Goal: Information Seeking & Learning: Find specific page/section

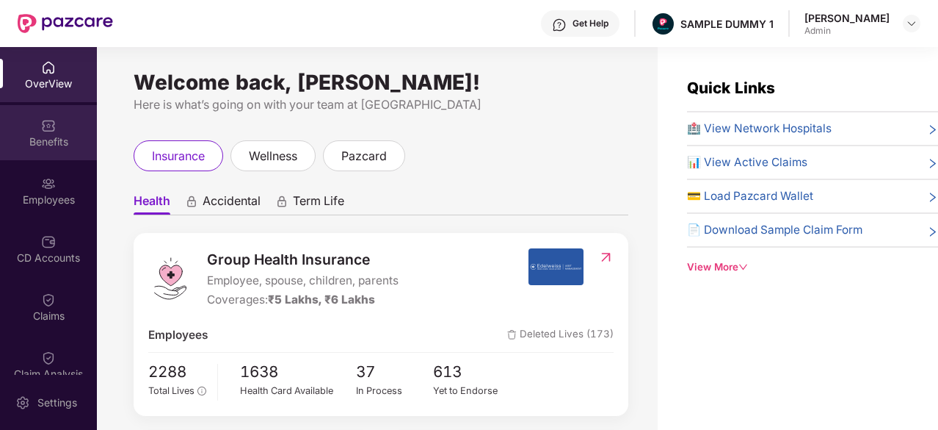
click at [59, 132] on div "Benefits" at bounding box center [48, 132] width 97 height 55
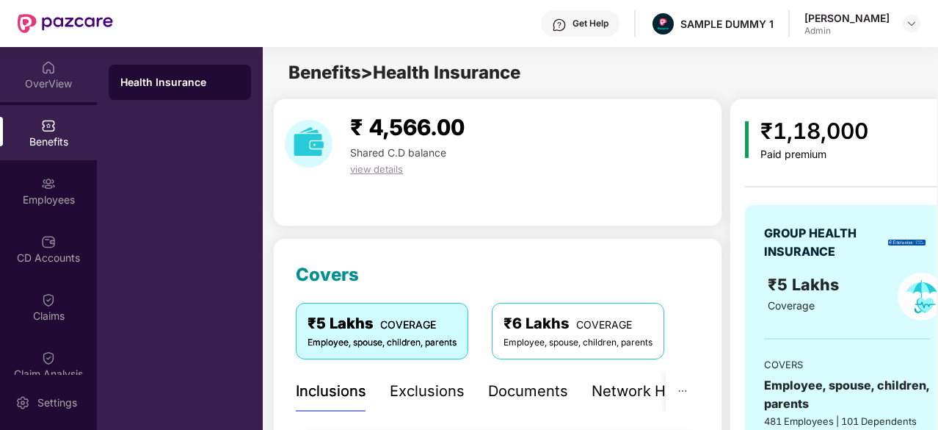
click at [41, 68] on img at bounding box center [48, 67] width 15 height 15
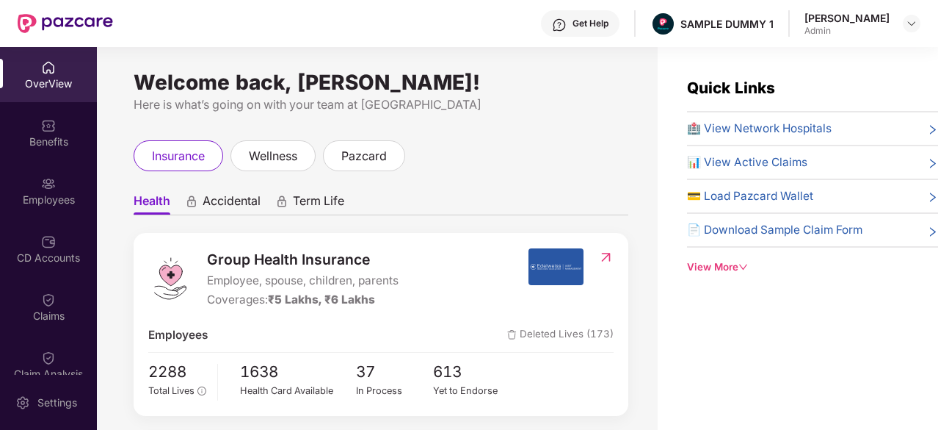
click at [783, 123] on span "🏥 View Network Hospitals" at bounding box center [759, 129] width 145 height 18
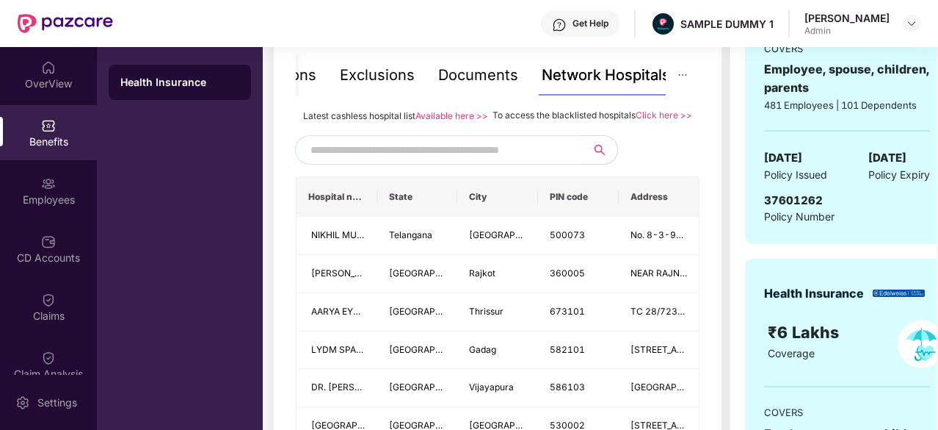
scroll to position [319, 0]
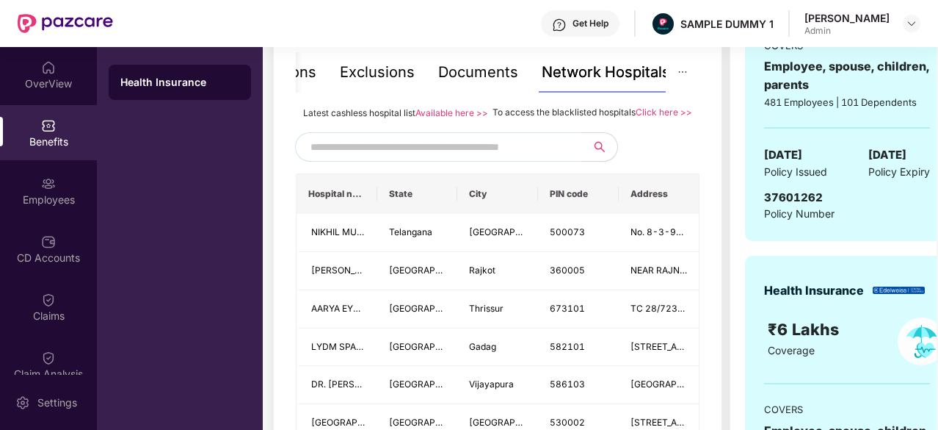
click at [496, 158] on input "text" at bounding box center [436, 147] width 251 height 22
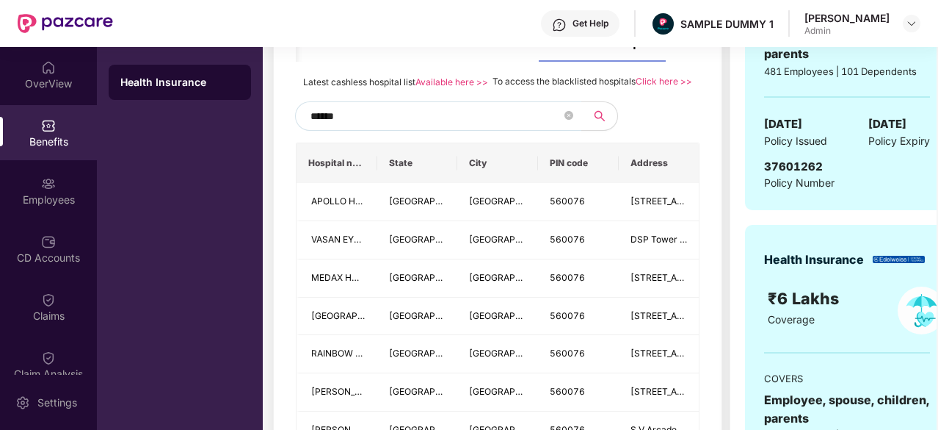
scroll to position [272, 0]
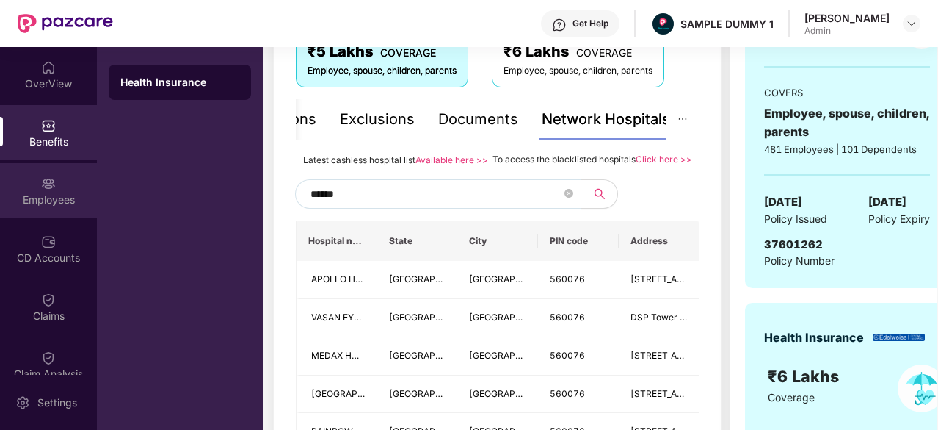
type input "******"
click at [69, 184] on div "Employees" at bounding box center [48, 190] width 97 height 55
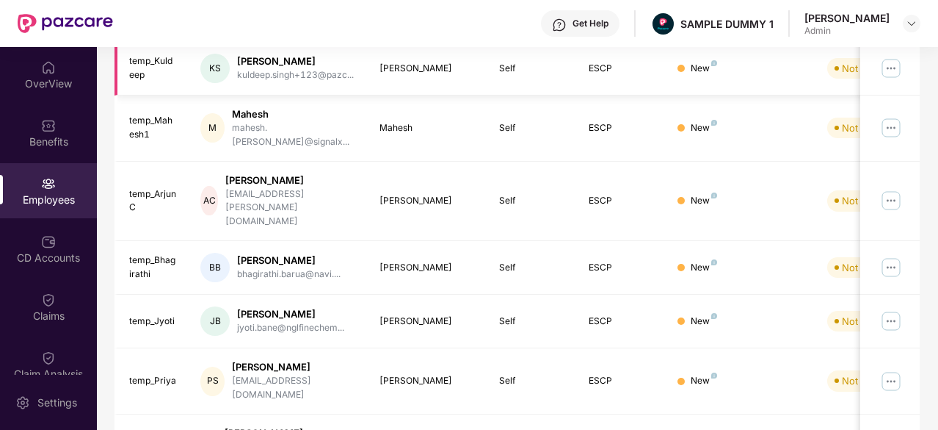
scroll to position [0, 0]
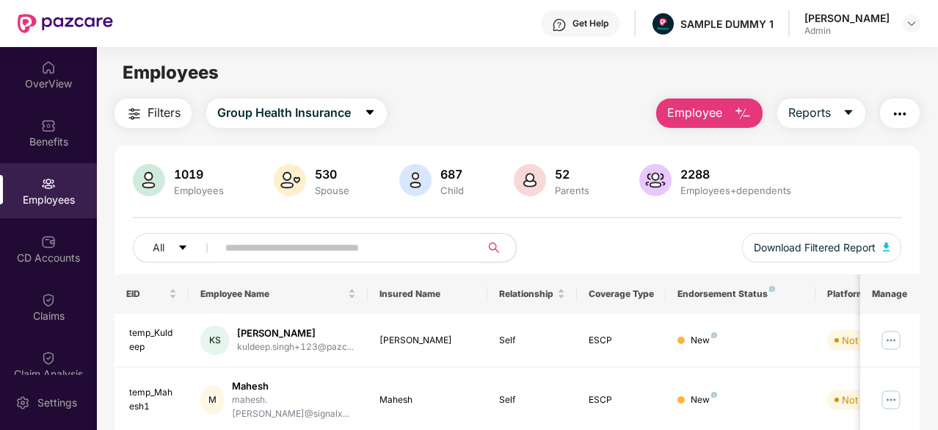
click at [693, 113] on span "Employee" at bounding box center [694, 113] width 55 height 18
click at [65, 261] on div "CD Accounts" at bounding box center [48, 257] width 97 height 15
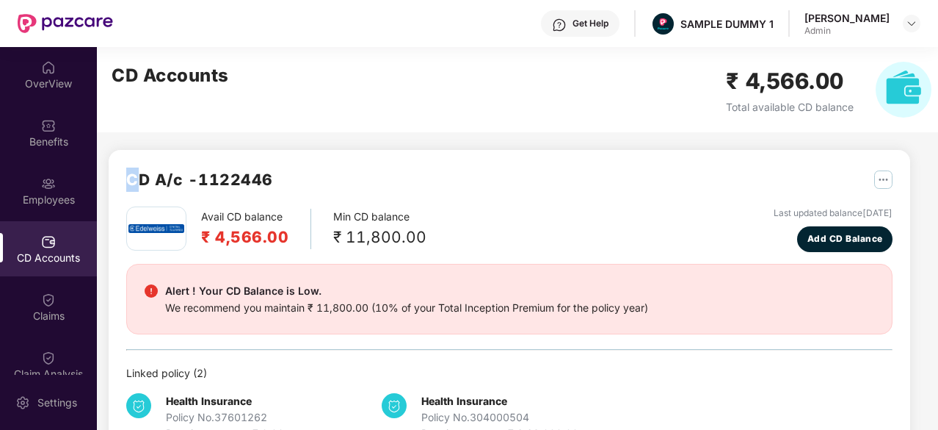
drag, startPoint x: 137, startPoint y: 181, endPoint x: 129, endPoint y: 182, distance: 7.4
click at [129, 182] on h2 "CD A/c - 1122446" at bounding box center [199, 179] width 147 height 24
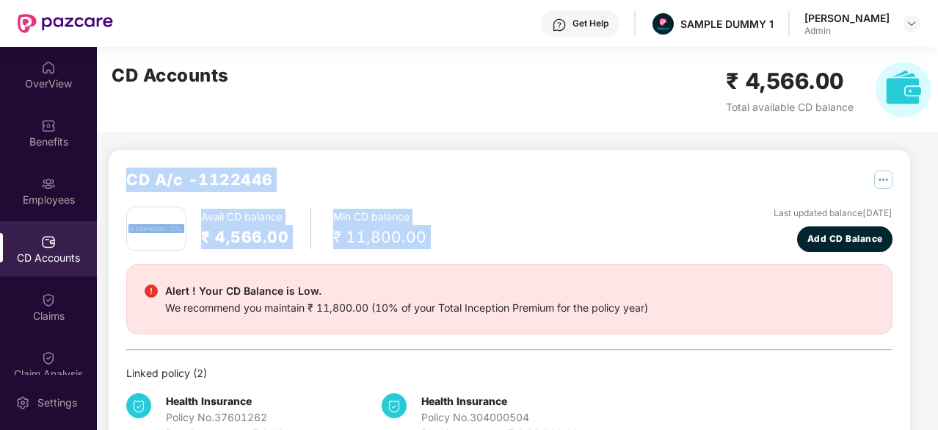
drag, startPoint x: 129, startPoint y: 182, endPoint x: 435, endPoint y: 239, distance: 310.7
click at [435, 239] on div "CD A/c - 1122446 Avail CD balance ₹ 4,566.00 Min CD balance ₹ 11,800.00 Last up…" at bounding box center [509, 304] width 767 height 274
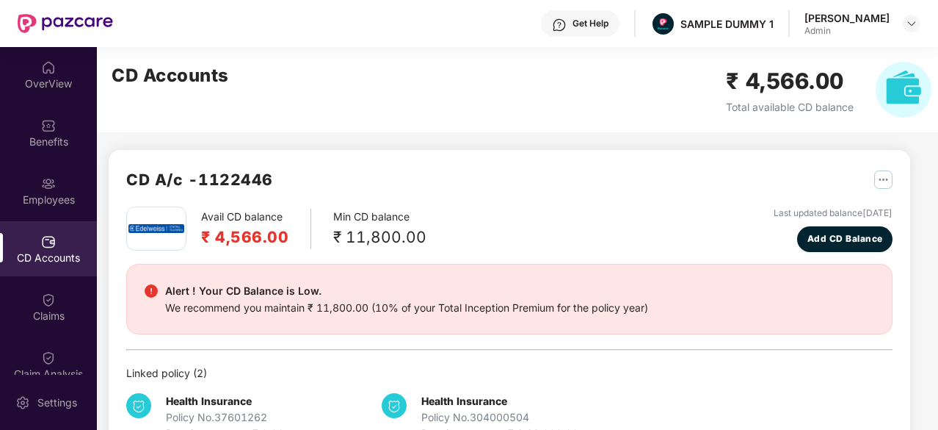
click at [499, 115] on div "CD Accounts ₹ 4,566.00 Total available CD balance" at bounding box center [522, 89] width 850 height 85
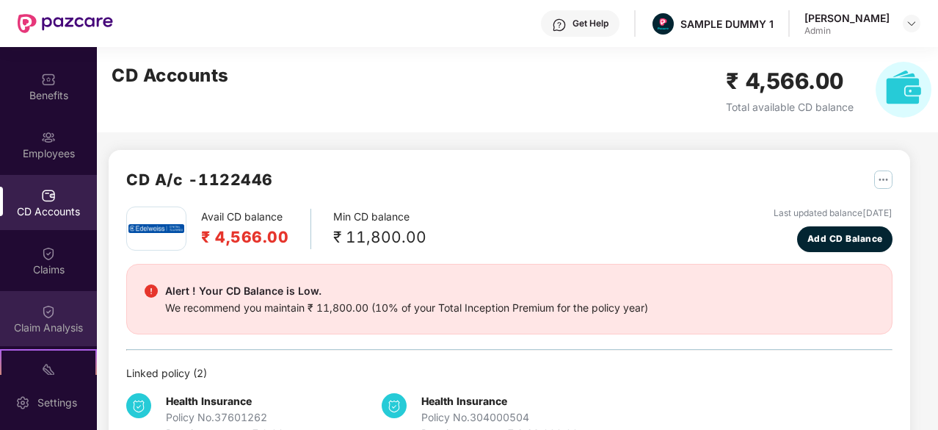
click at [70, 334] on div "Claim Analysis" at bounding box center [48, 327] width 97 height 15
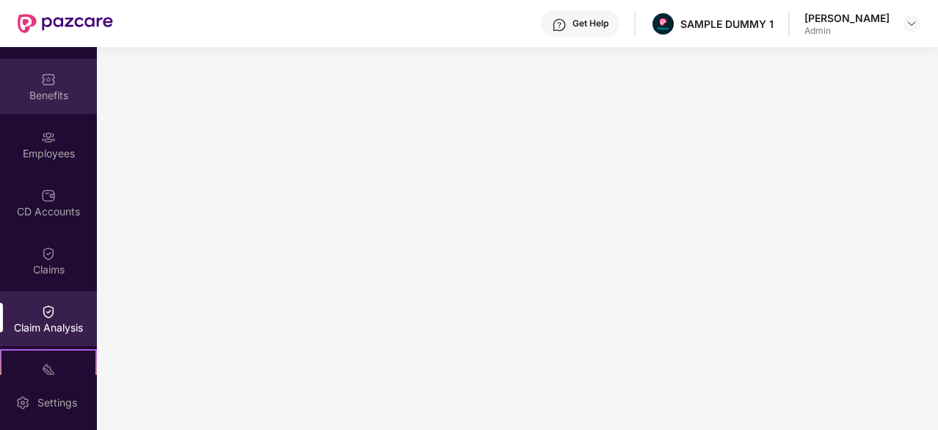
scroll to position [0, 0]
